Goal: Ask a question: Seek information or help from site administrators or community

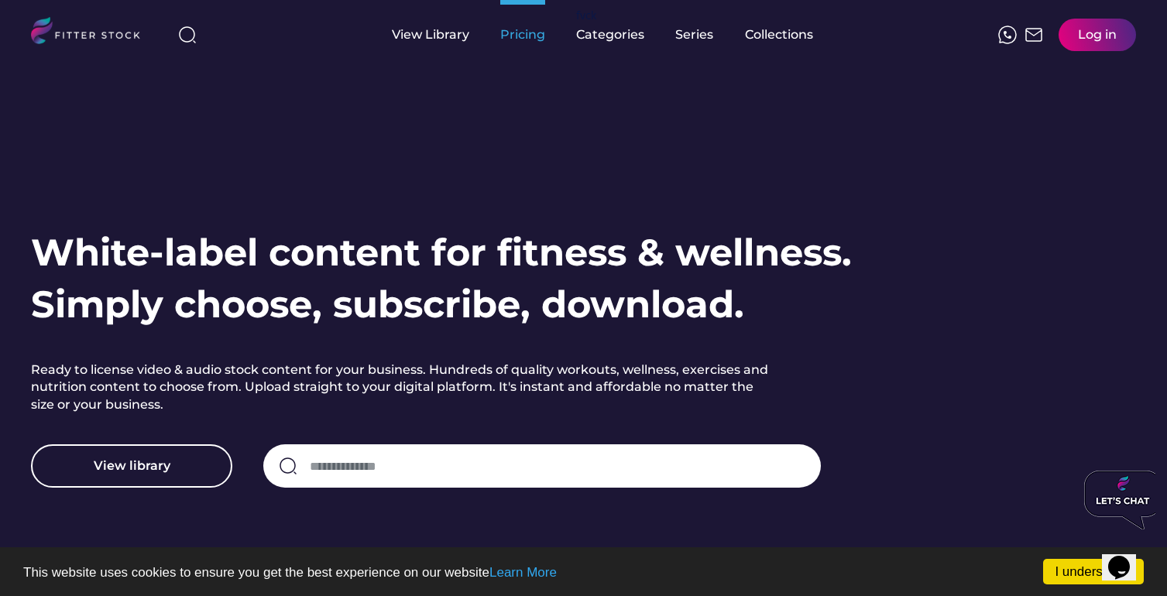
click at [523, 31] on div "Pricing" at bounding box center [522, 34] width 45 height 17
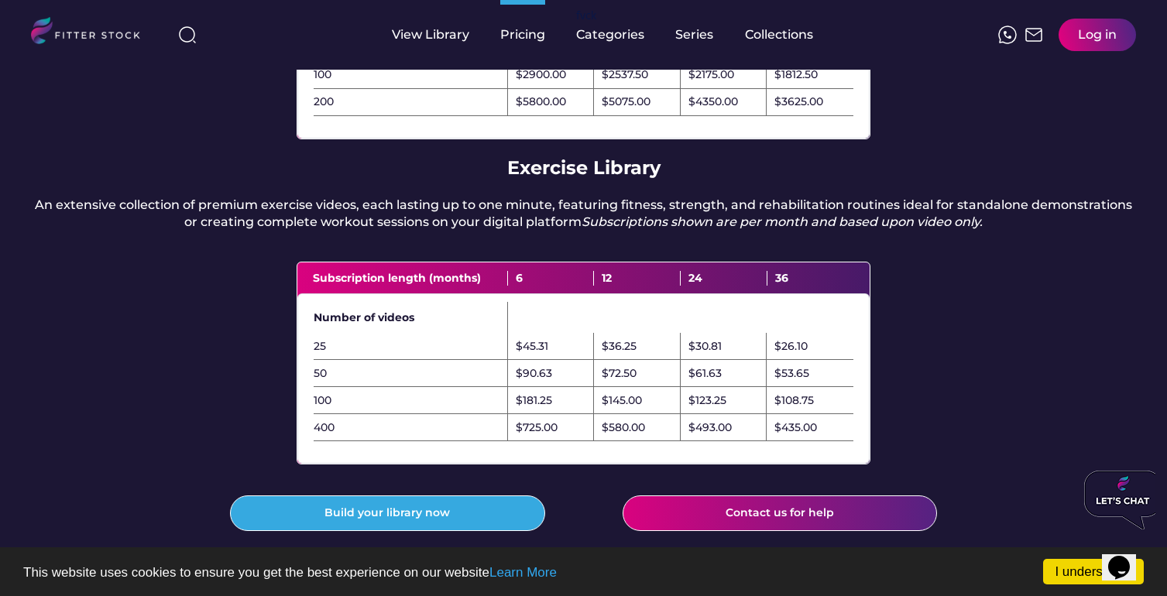
scroll to position [387, 0]
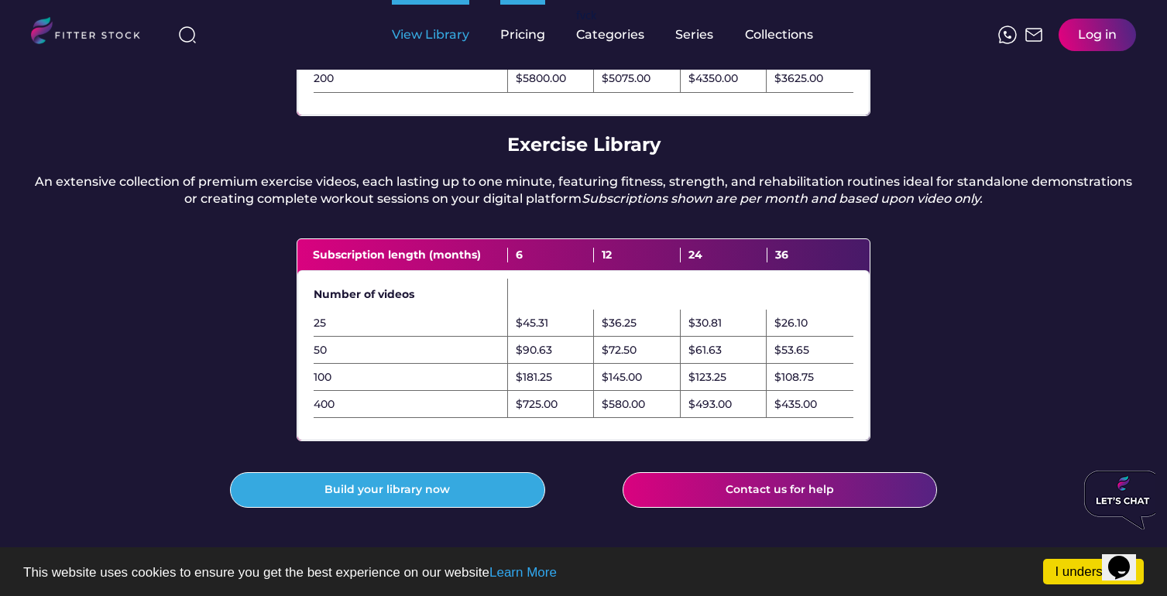
click at [406, 39] on div "View Library" at bounding box center [430, 34] width 77 height 17
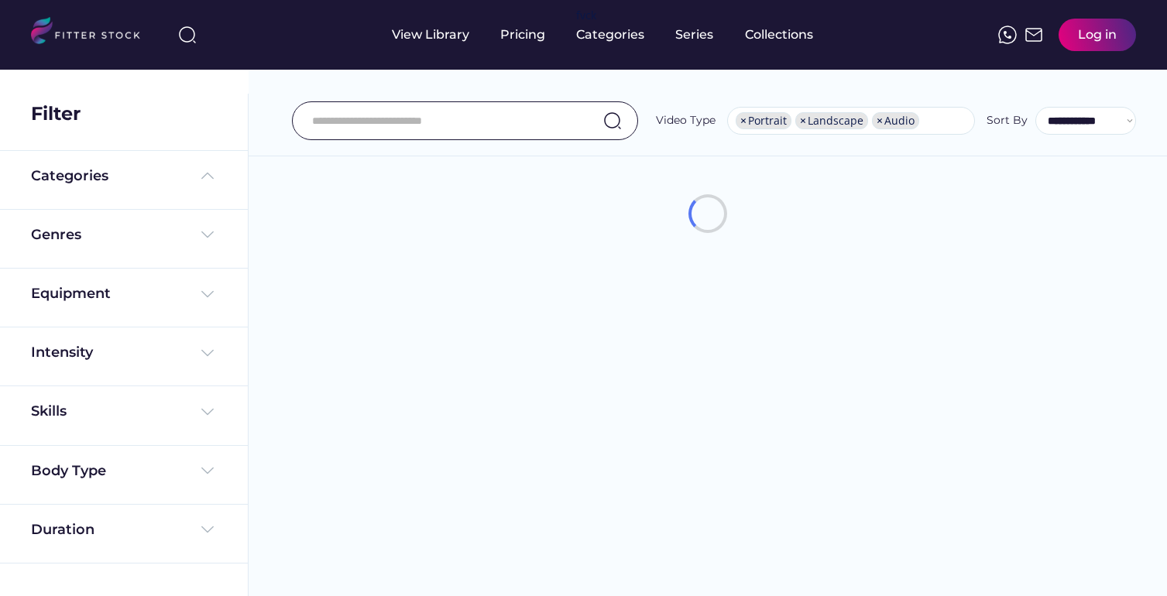
select select "**********"
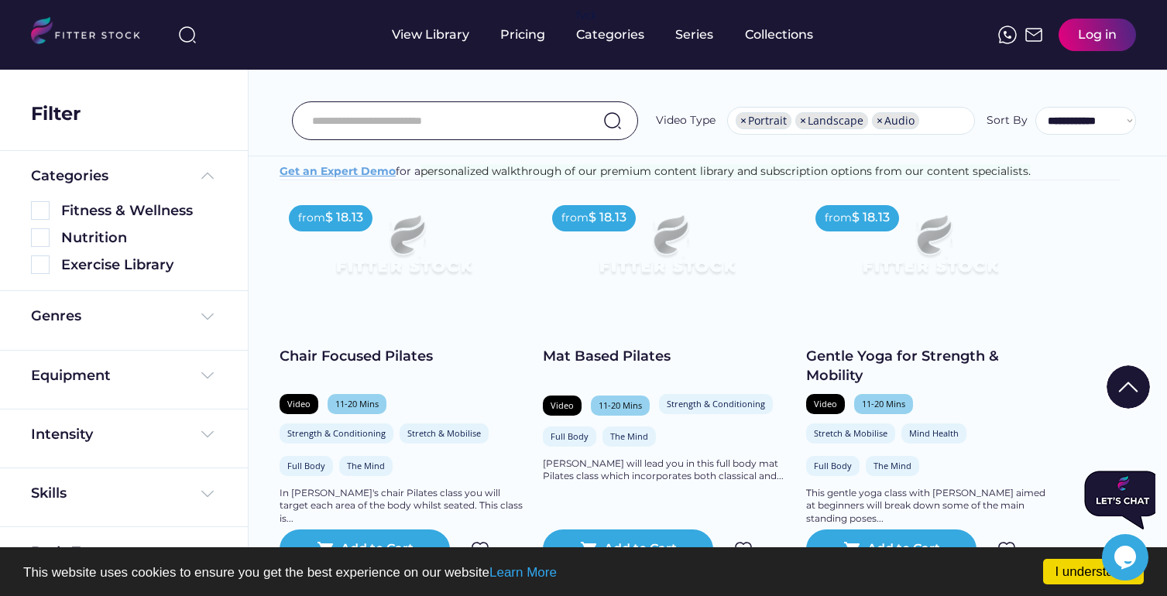
scroll to position [122, 0]
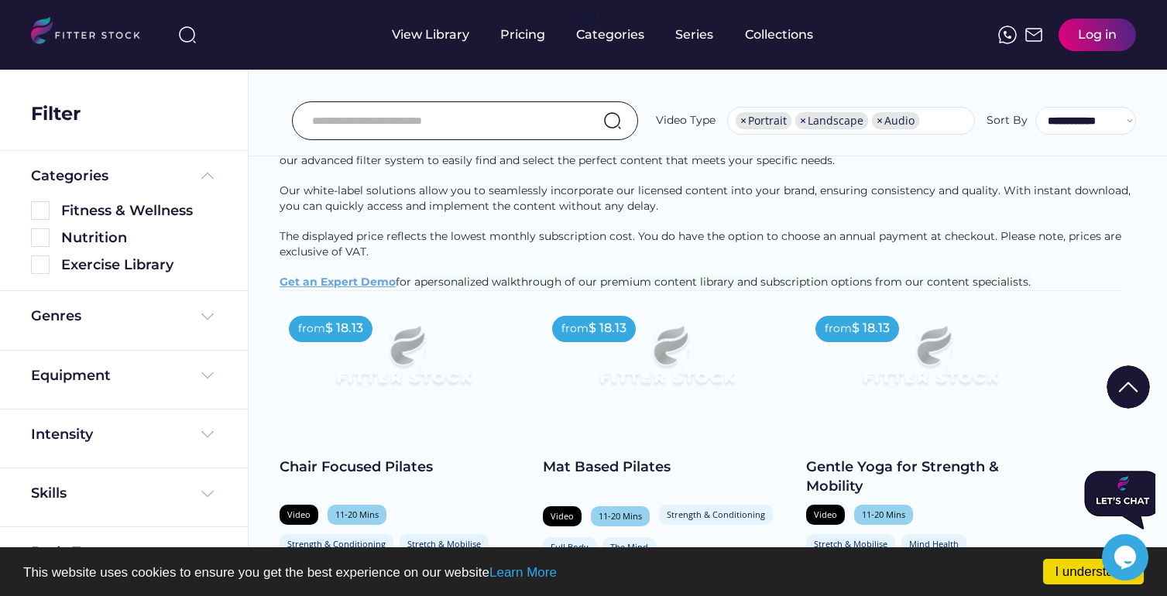
click at [572, 418] on img at bounding box center [667, 362] width 198 height 111
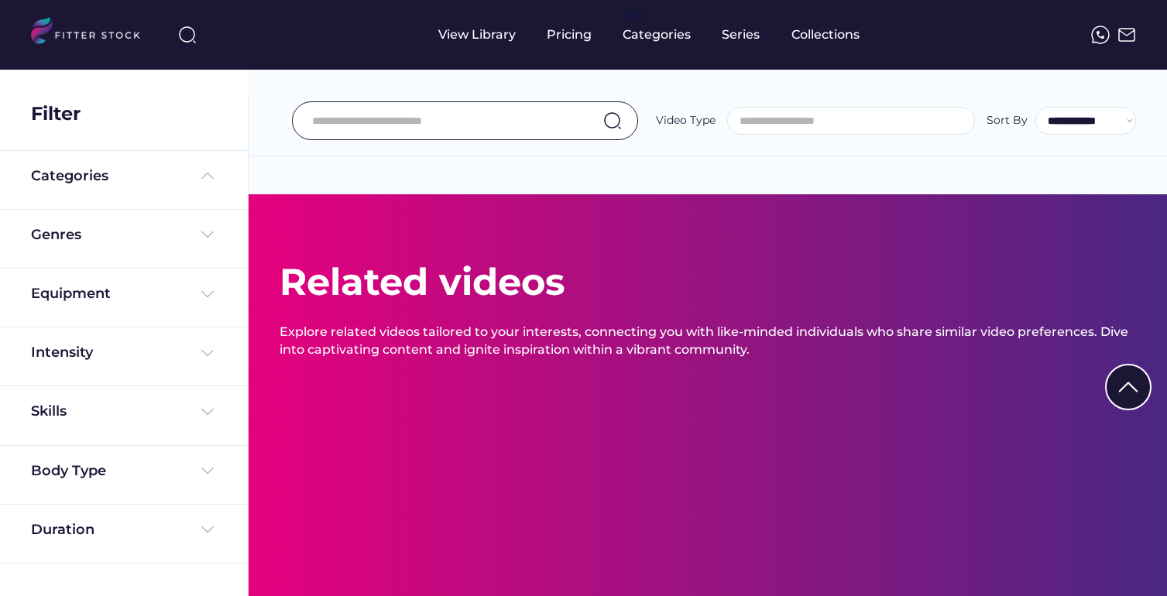
select select "**********"
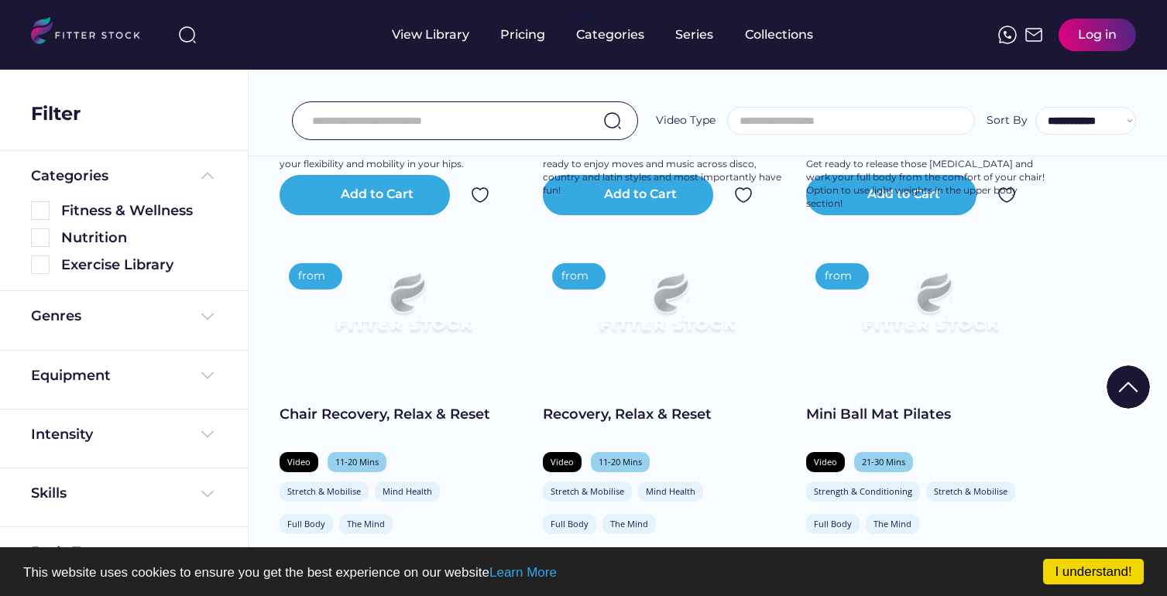
select select "**********"
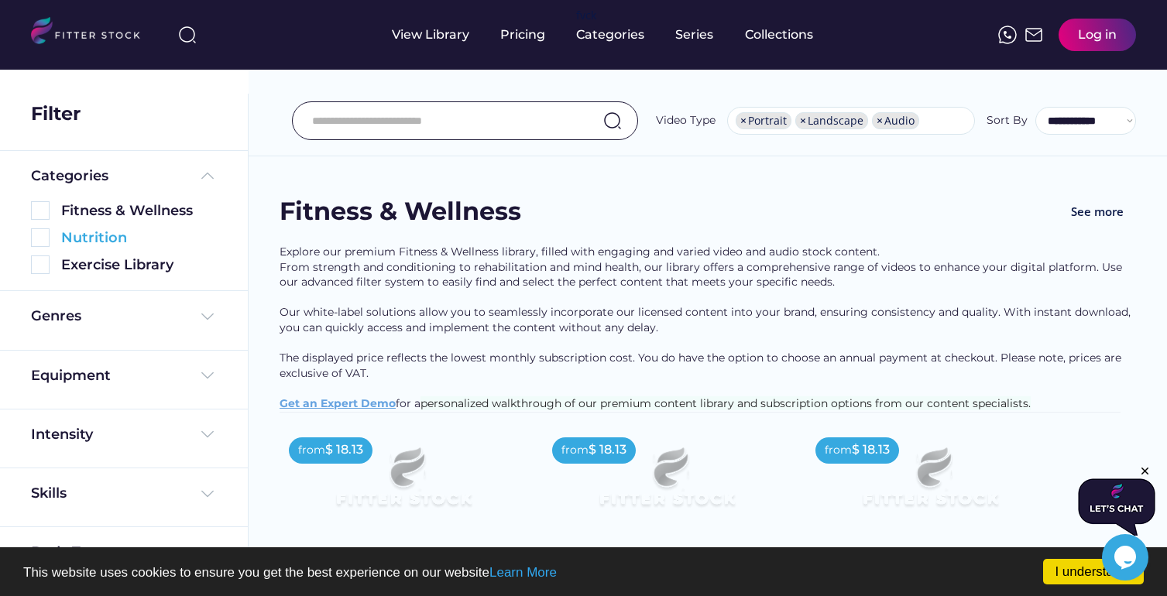
click at [39, 237] on img at bounding box center [40, 237] width 19 height 19
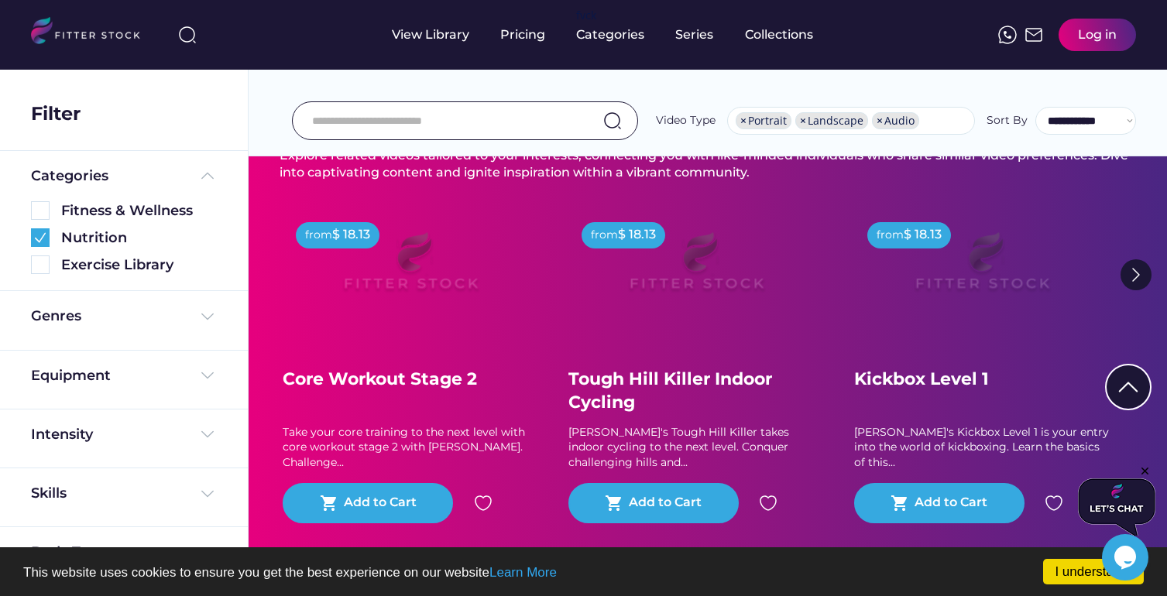
scroll to position [2968, 0]
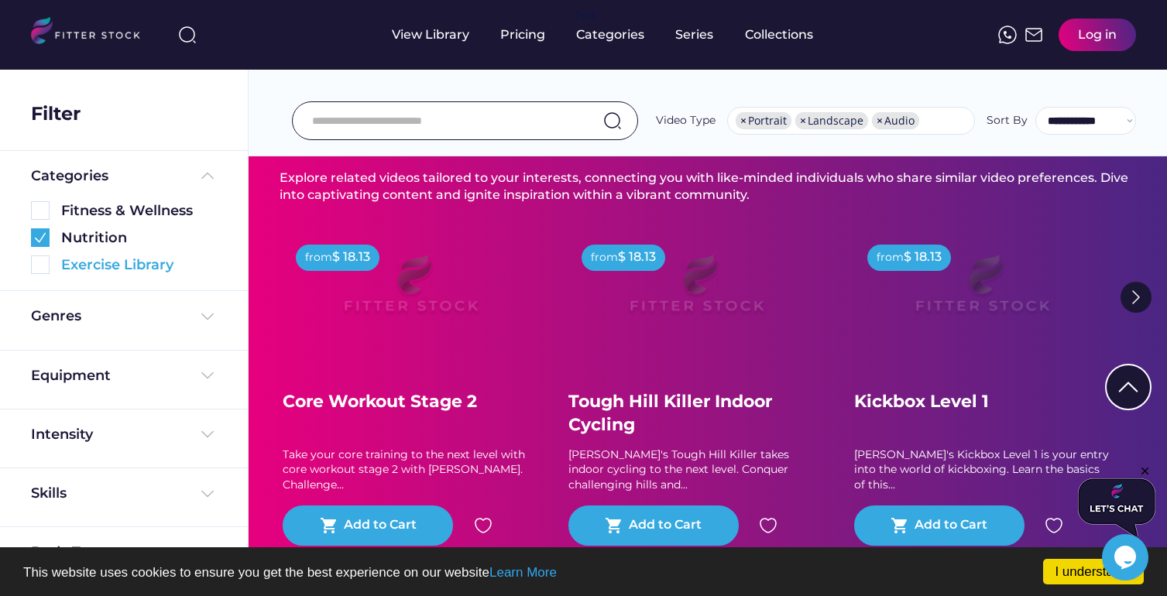
click at [36, 260] on img at bounding box center [40, 264] width 19 height 19
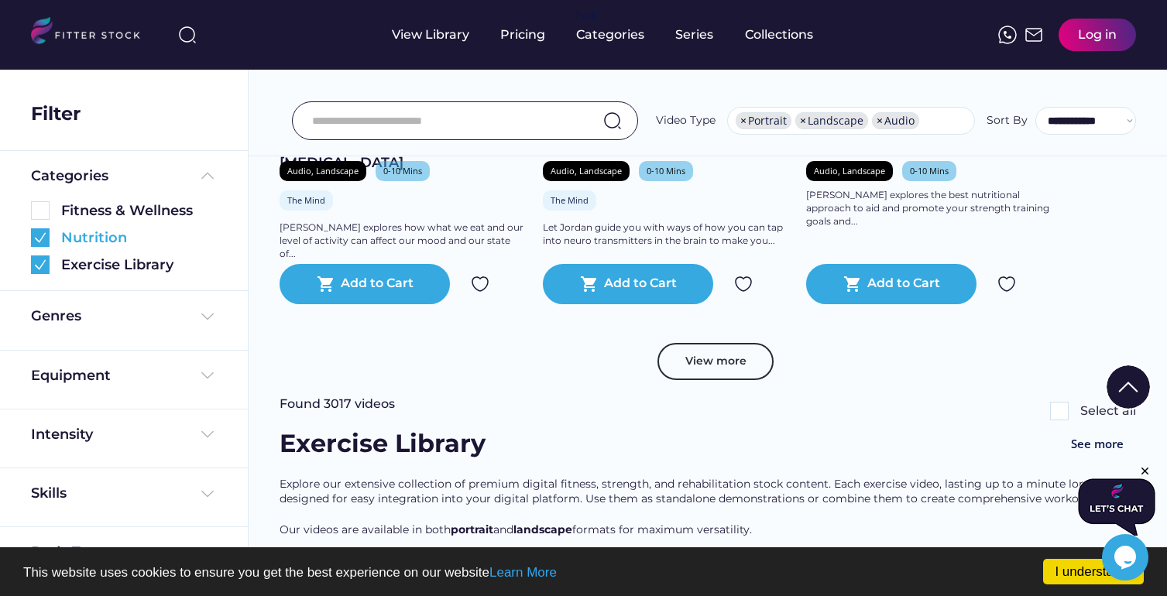
click at [41, 239] on img at bounding box center [40, 237] width 19 height 19
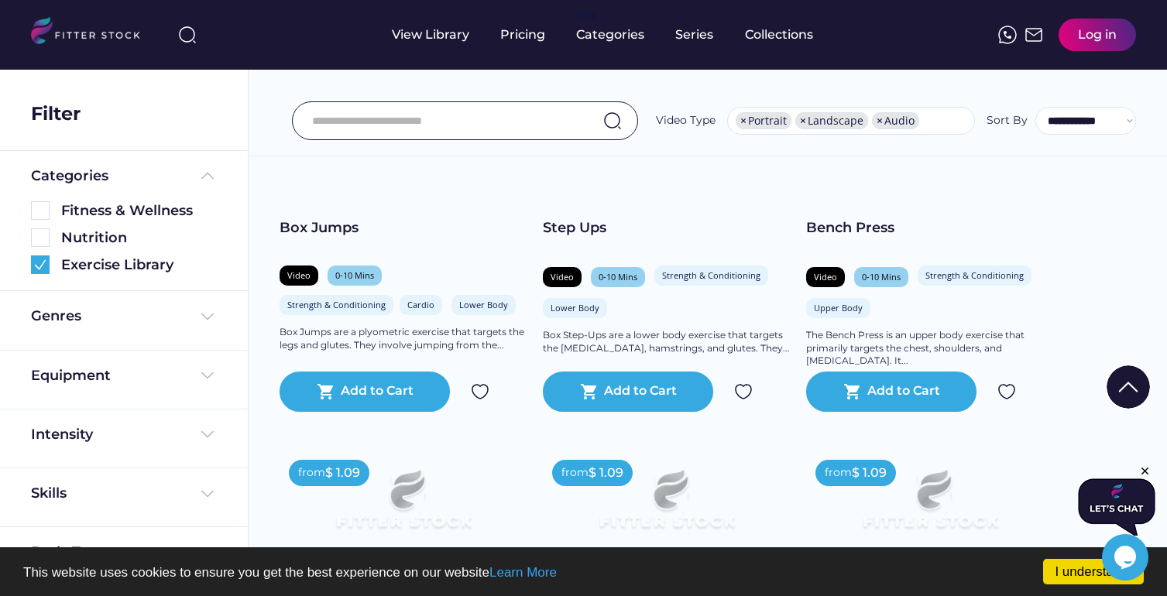
scroll to position [1507, 0]
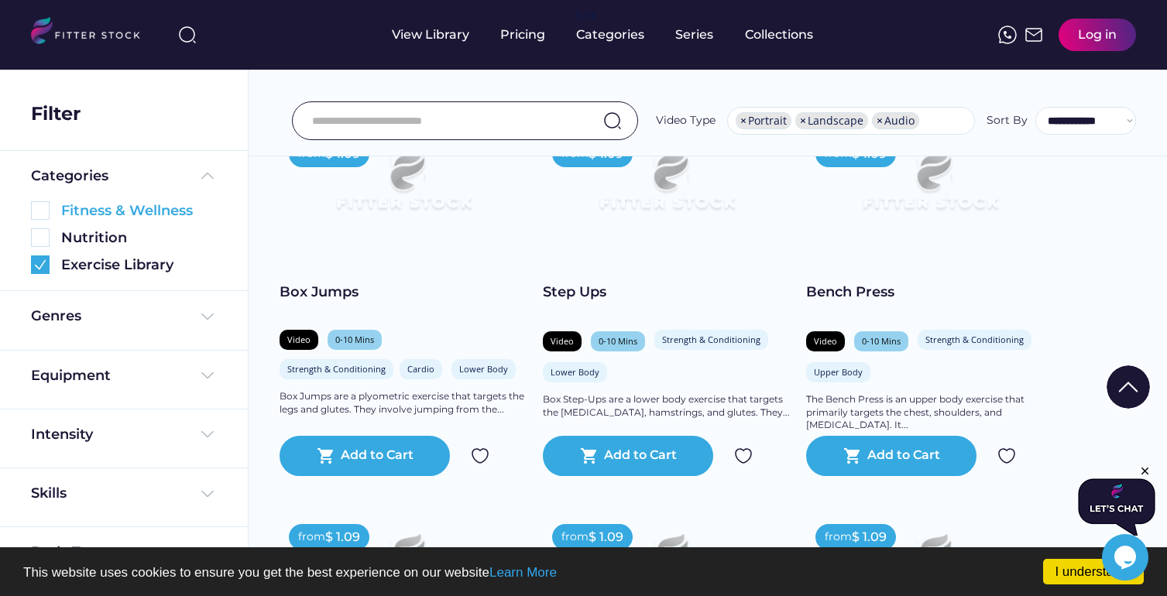
click at [47, 207] on img at bounding box center [40, 210] width 19 height 19
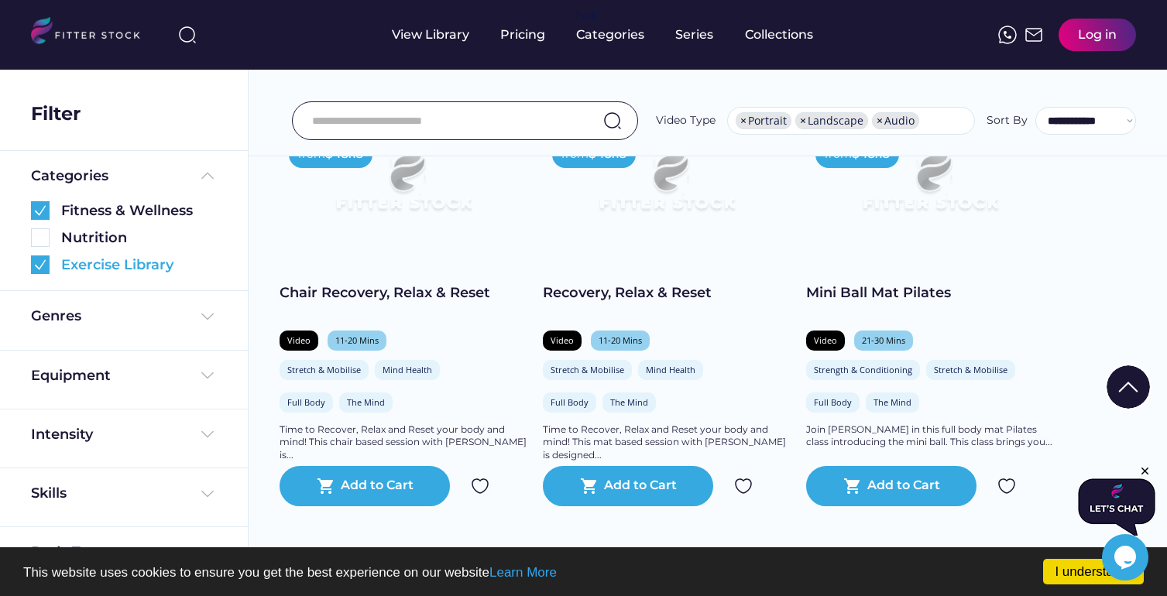
click at [46, 265] on img at bounding box center [40, 264] width 19 height 19
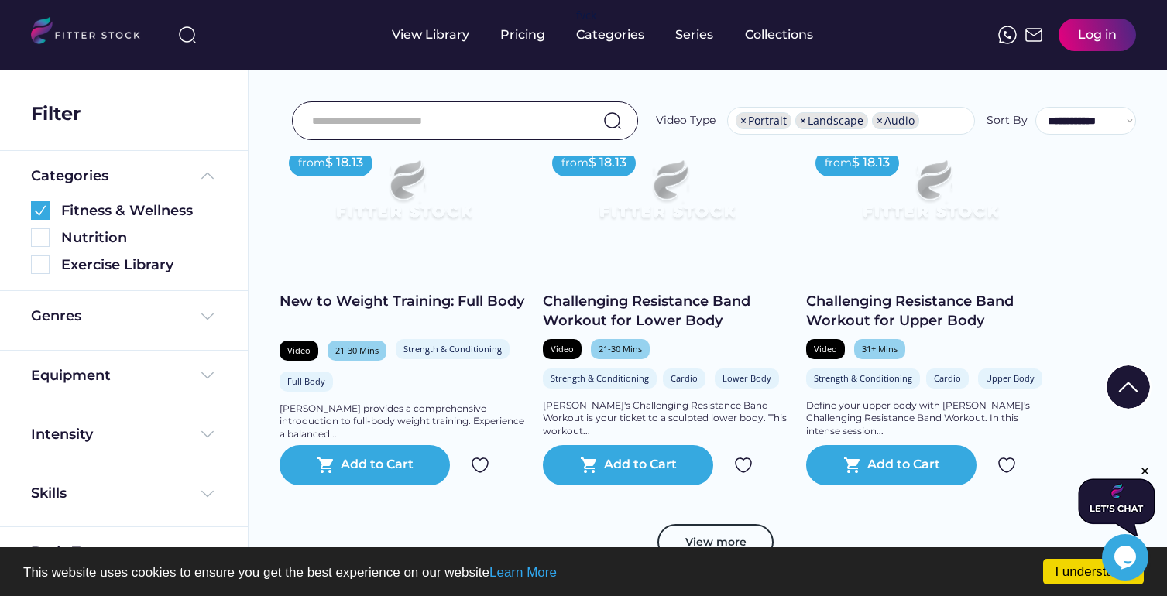
scroll to position [2763, 0]
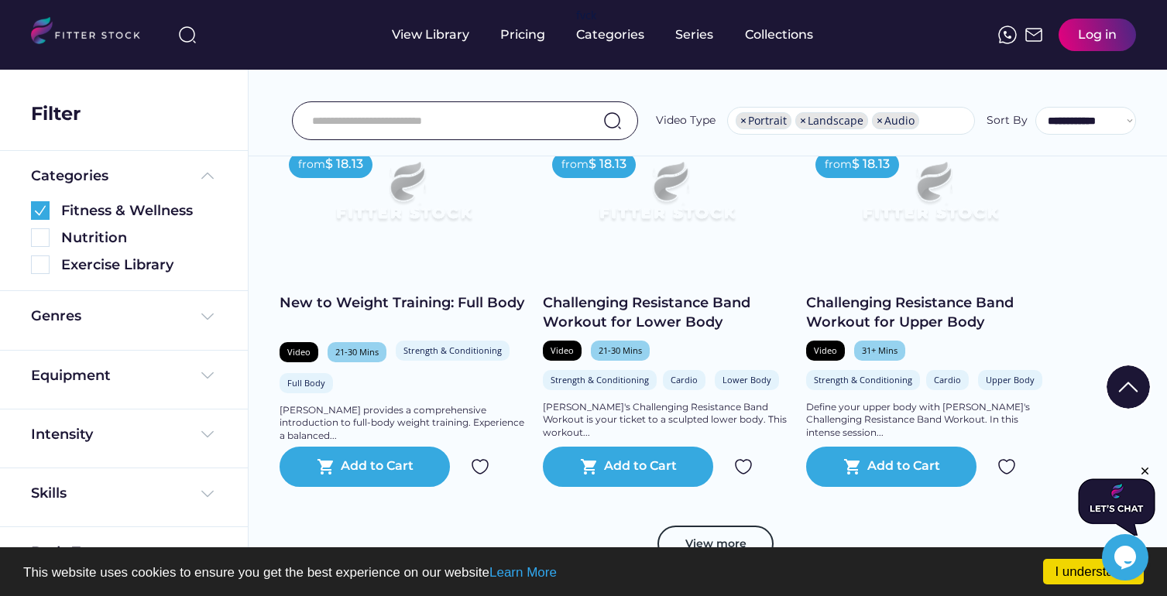
click at [1126, 557] on icon "Chat widget" at bounding box center [1125, 557] width 22 height 23
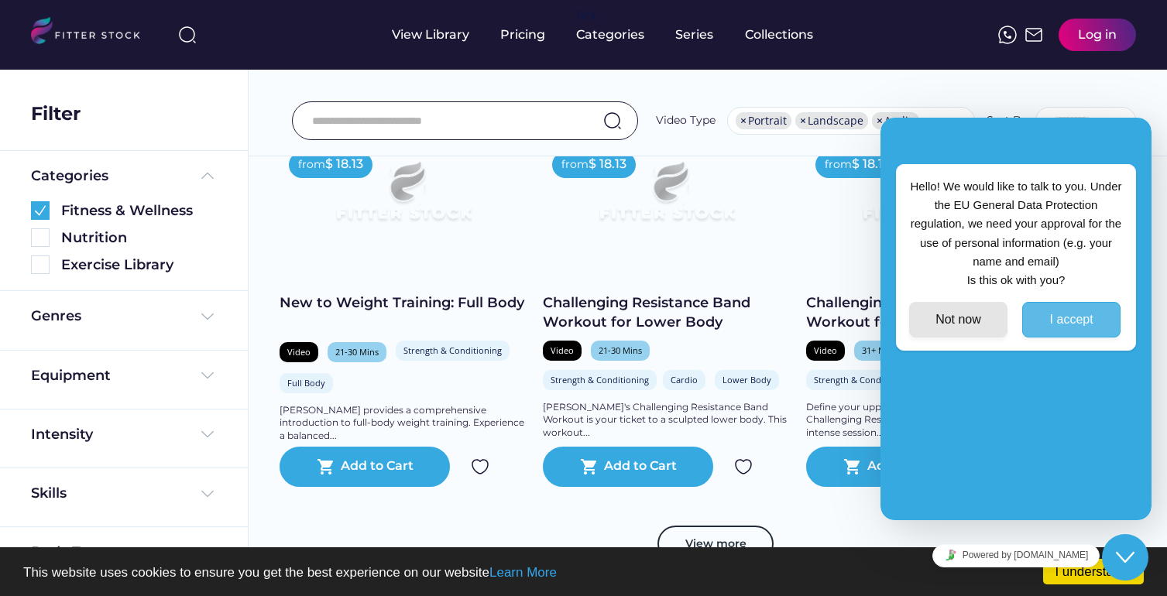
click at [1064, 325] on button "I accept" at bounding box center [1071, 319] width 98 height 35
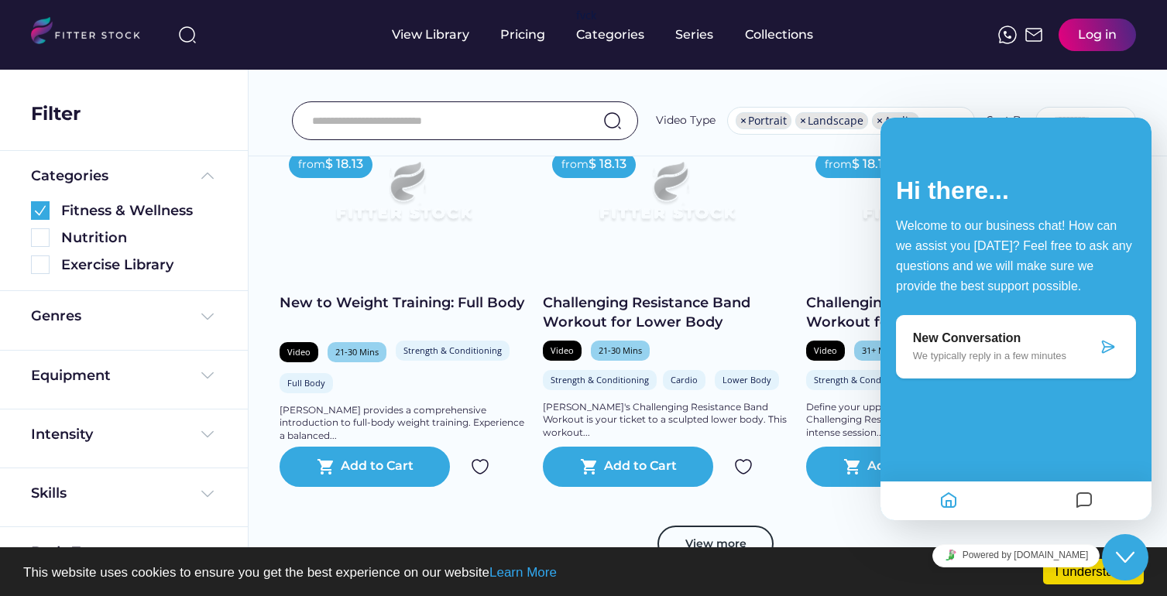
click at [1040, 356] on p "We typically reply in a few minutes" at bounding box center [1005, 356] width 184 height 12
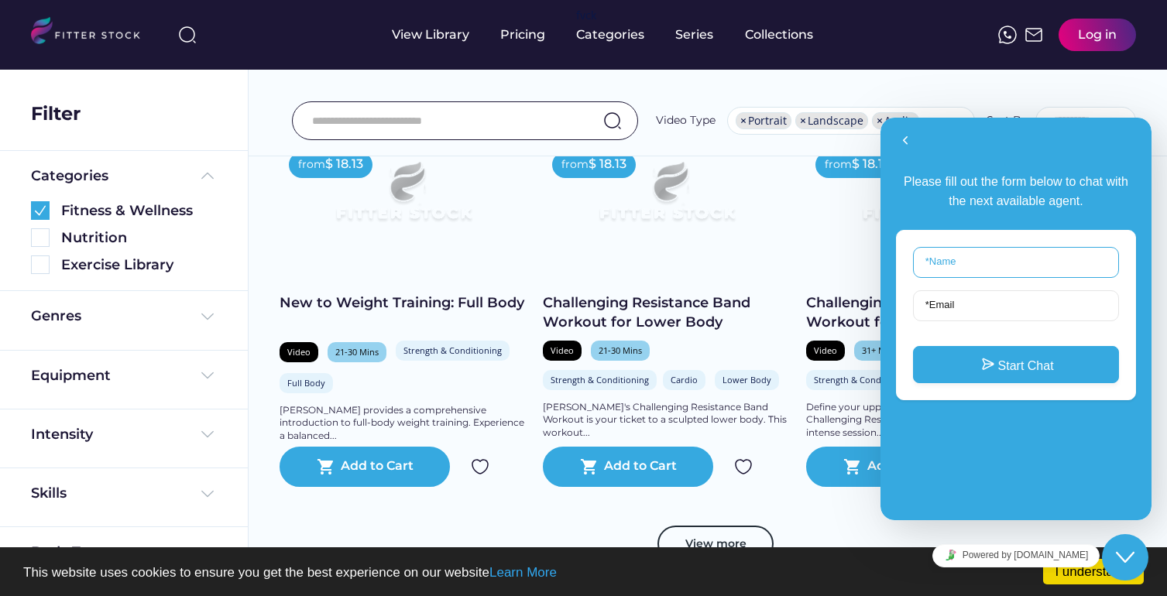
click at [980, 264] on input "* Name" at bounding box center [1016, 262] width 206 height 31
type input "**********"
click at [981, 312] on input "* Email" at bounding box center [1016, 305] width 206 height 31
type input "**********"
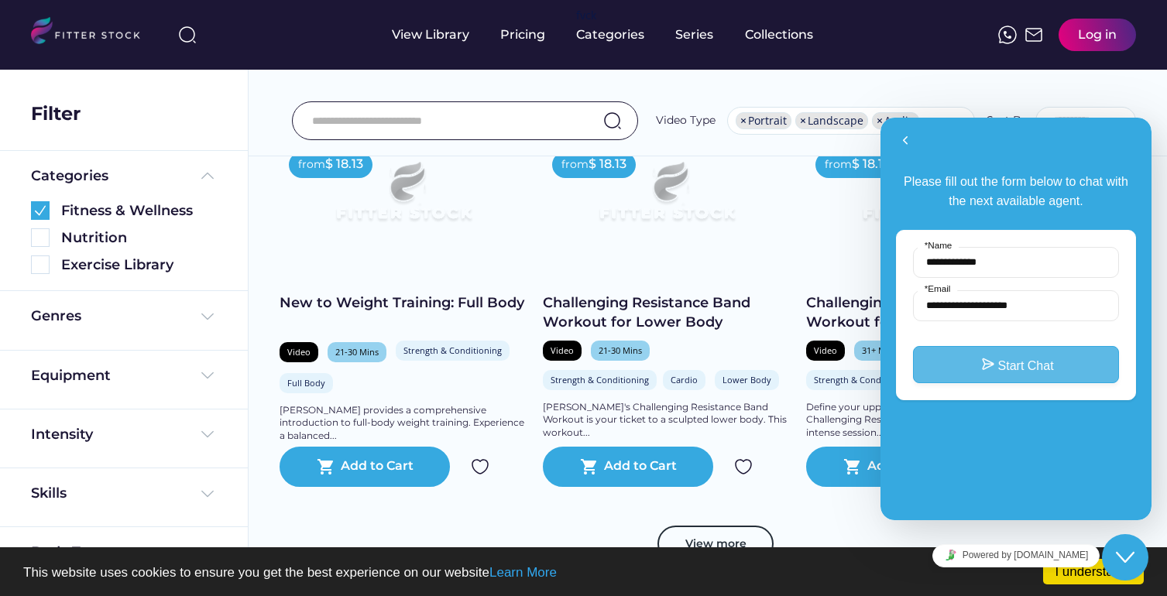
click at [989, 362] on button "Start Chat" at bounding box center [1016, 364] width 206 height 37
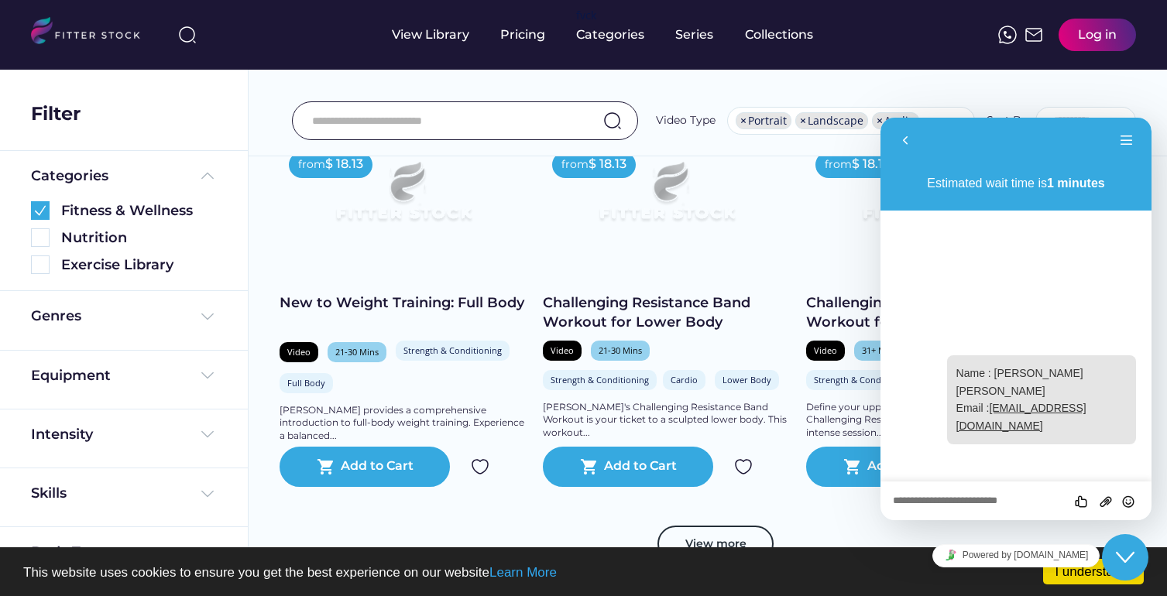
click at [1004, 501] on textarea at bounding box center [1016, 502] width 246 height 12
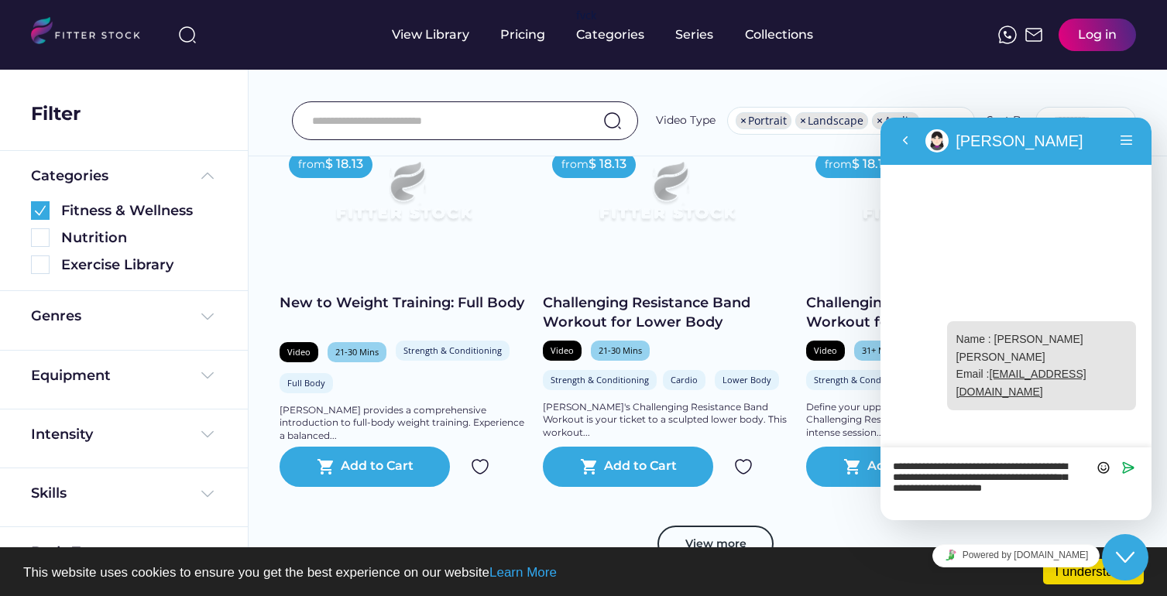
scroll to position [0, 0]
type textarea "**********"
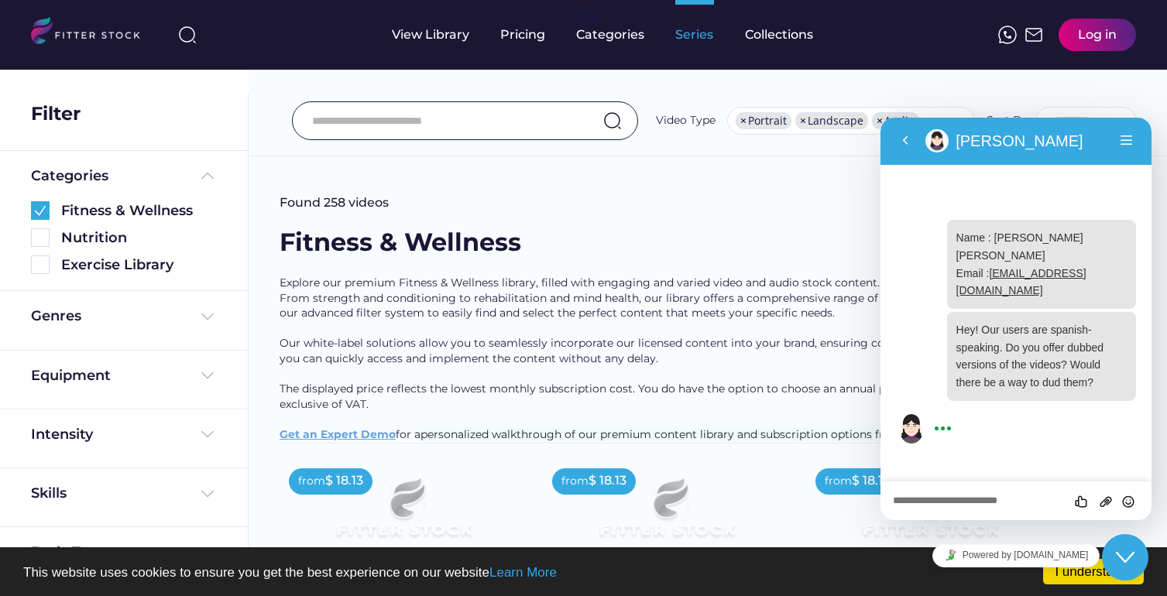
click at [705, 38] on div "Series" at bounding box center [694, 34] width 39 height 17
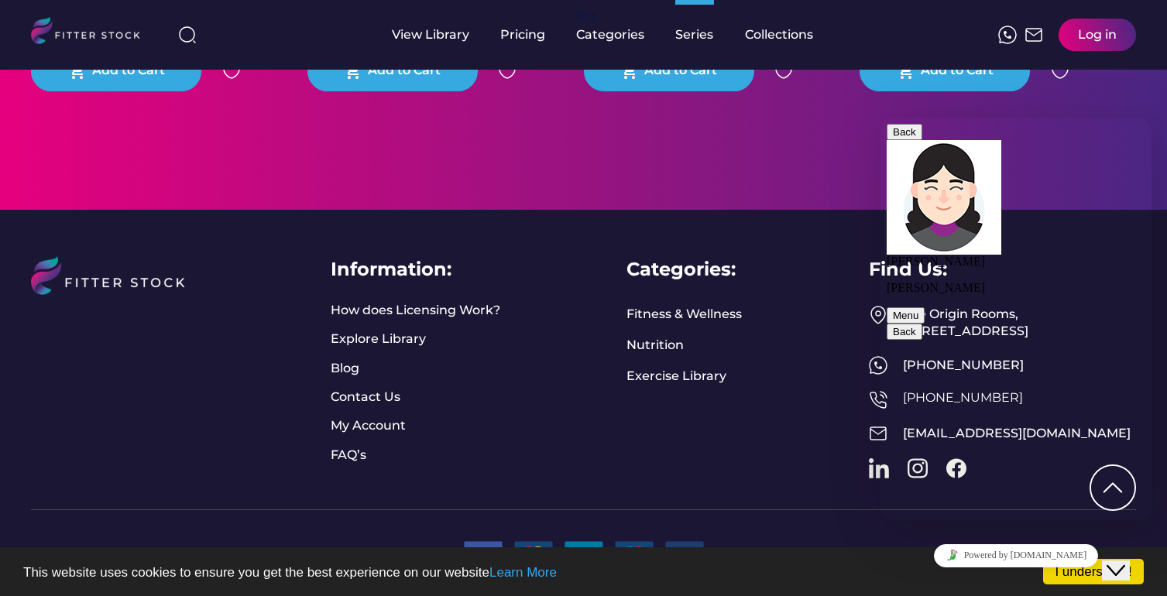
scroll to position [3212, 0]
click at [424, 302] on link "How does Licensing Work?" at bounding box center [416, 310] width 170 height 17
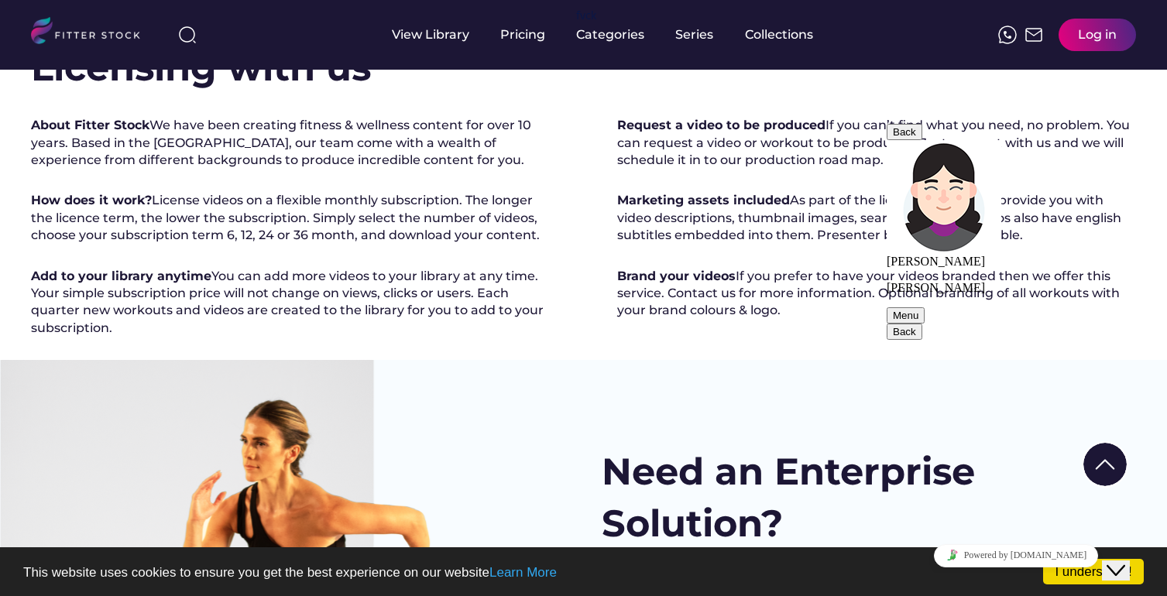
scroll to position [31, 0]
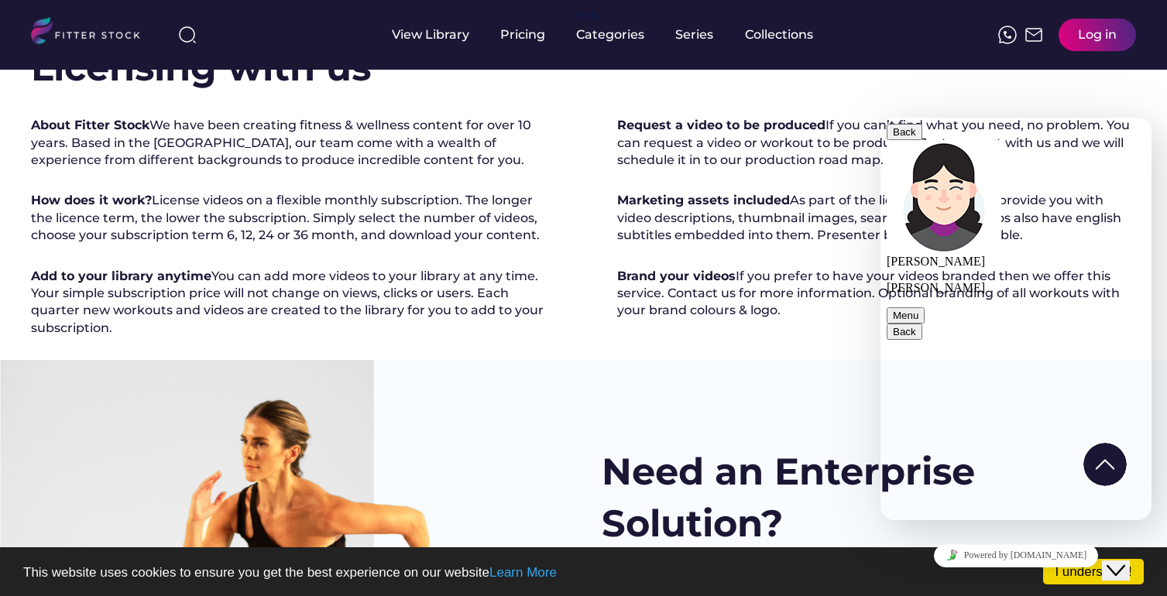
click at [321, 146] on div "About Fitter Stock We have been creating fitness & wellness content for over 10…" at bounding box center [290, 143] width 519 height 52
drag, startPoint x: 85, startPoint y: 234, endPoint x: 473, endPoint y: 262, distance: 389.0
click at [473, 244] on div "How does it work? License videos on a flexible monthly subscription. The longer…" at bounding box center [290, 218] width 519 height 52
click at [70, 290] on div "About Fitter Stock We have been creating fitness & wellness content for over 10…" at bounding box center [290, 227] width 519 height 220
drag, startPoint x: 36, startPoint y: 308, endPoint x: 483, endPoint y: 362, distance: 449.9
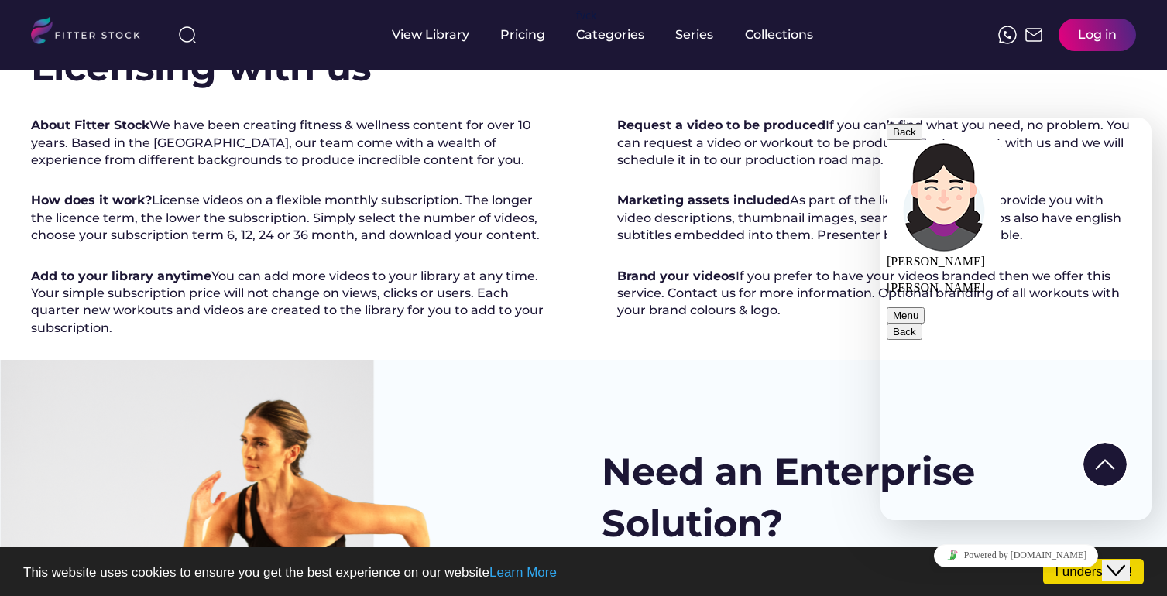
click at [483, 338] on div "Add to your library anytime You can add more videos to your library at any time…" at bounding box center [290, 303] width 519 height 70
click at [486, 338] on div "Add to your library anytime You can add more videos to your library at any time…" at bounding box center [290, 303] width 519 height 70
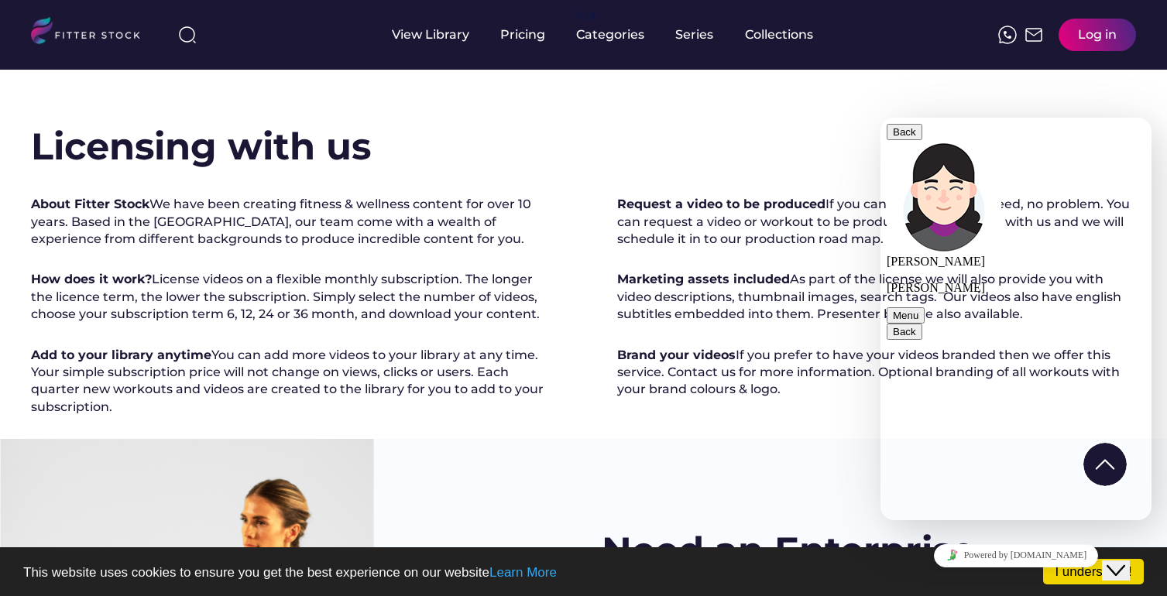
scroll to position [0, 0]
